Goal: Information Seeking & Learning: Learn about a topic

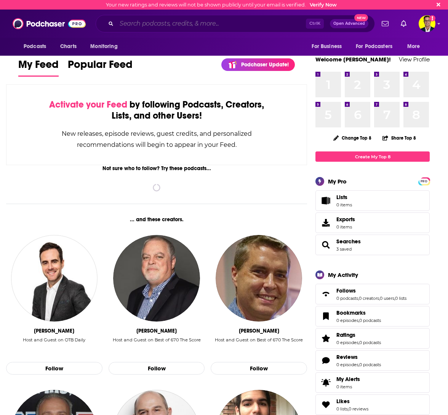
click at [142, 19] on input "Search podcasts, credits, & more..." at bounding box center [211, 24] width 189 height 12
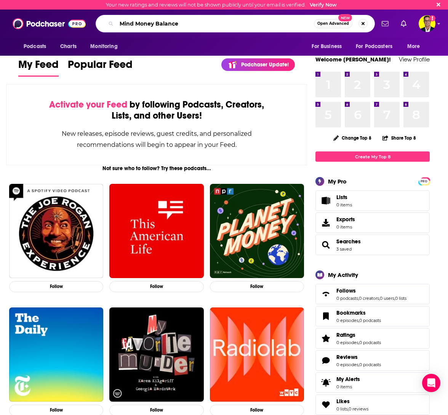
type input "Mind Money Balance"
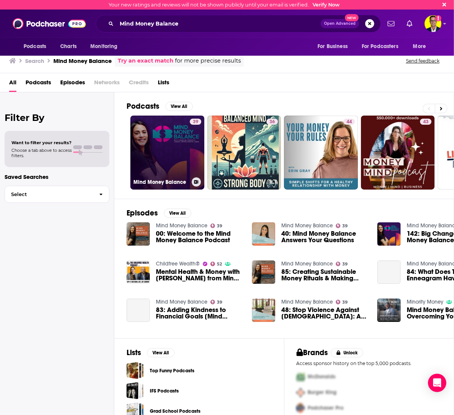
click at [168, 163] on link "39 Mind Money Balance" at bounding box center [167, 152] width 74 height 74
